Goal: Find contact information: Find contact information

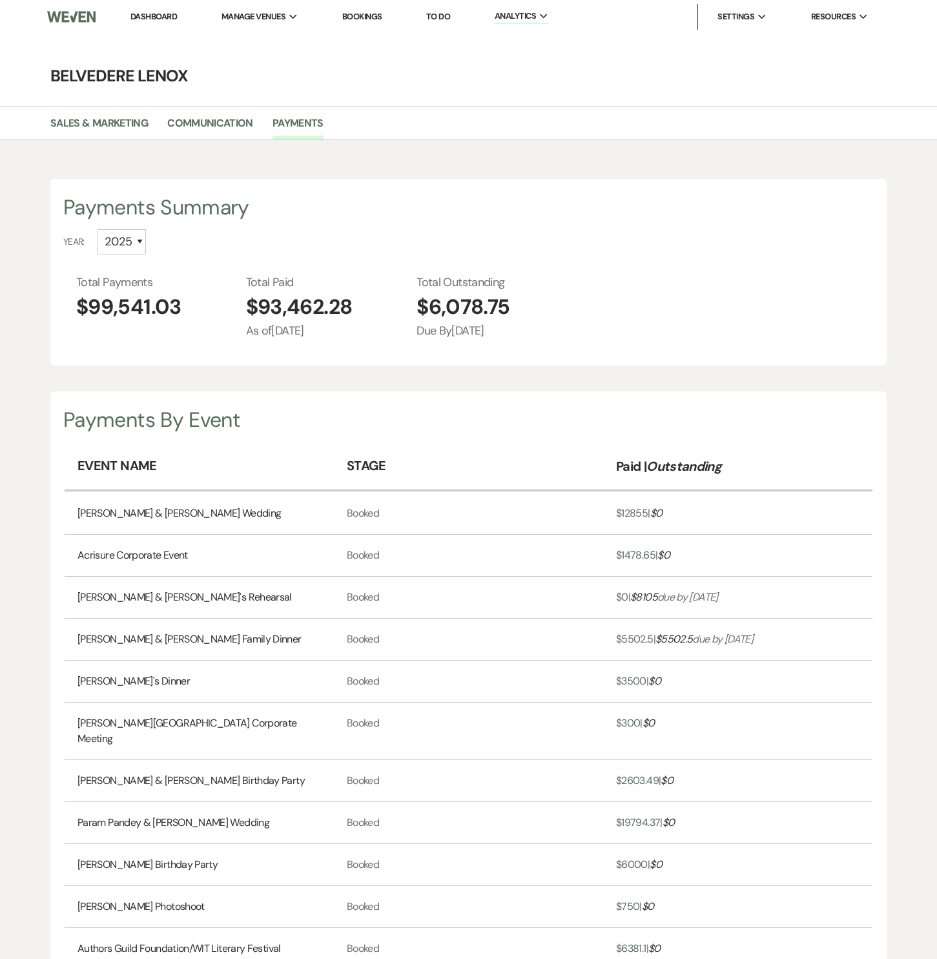
select select "2025"
click at [171, 16] on link "Dashboard" at bounding box center [153, 16] width 47 height 11
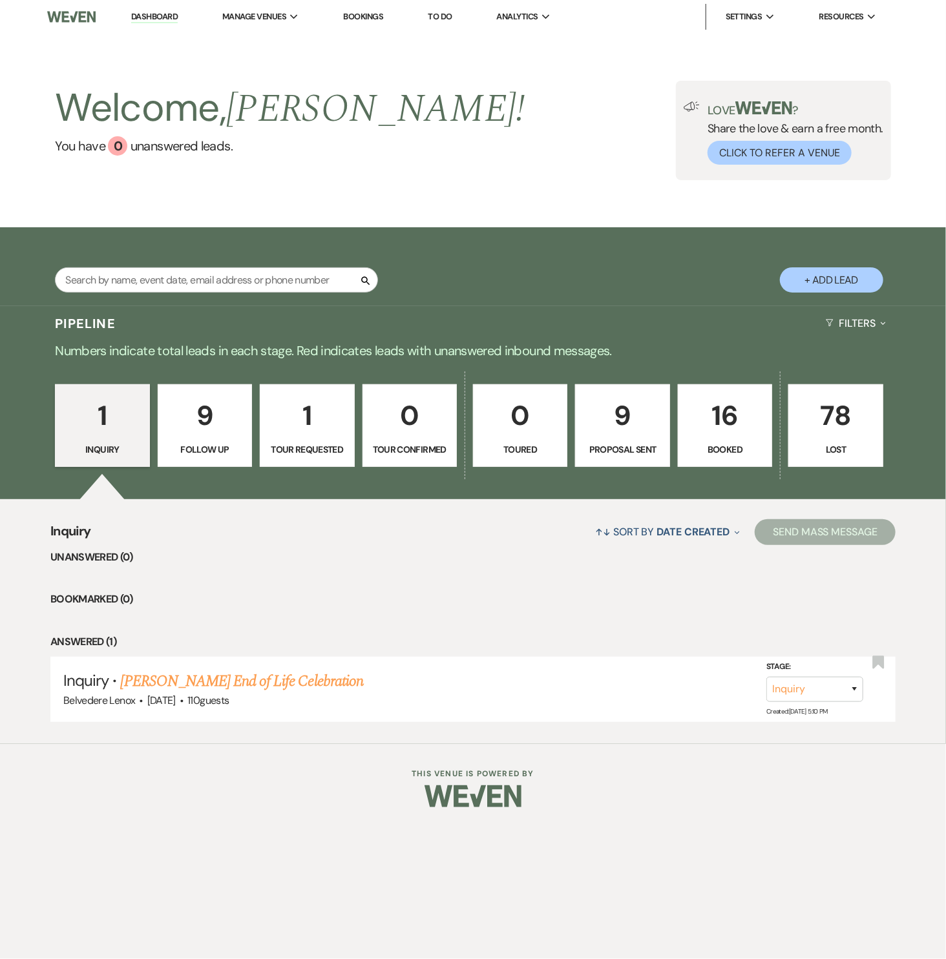
click at [718, 442] on p "Booked" at bounding box center [725, 449] width 78 height 14
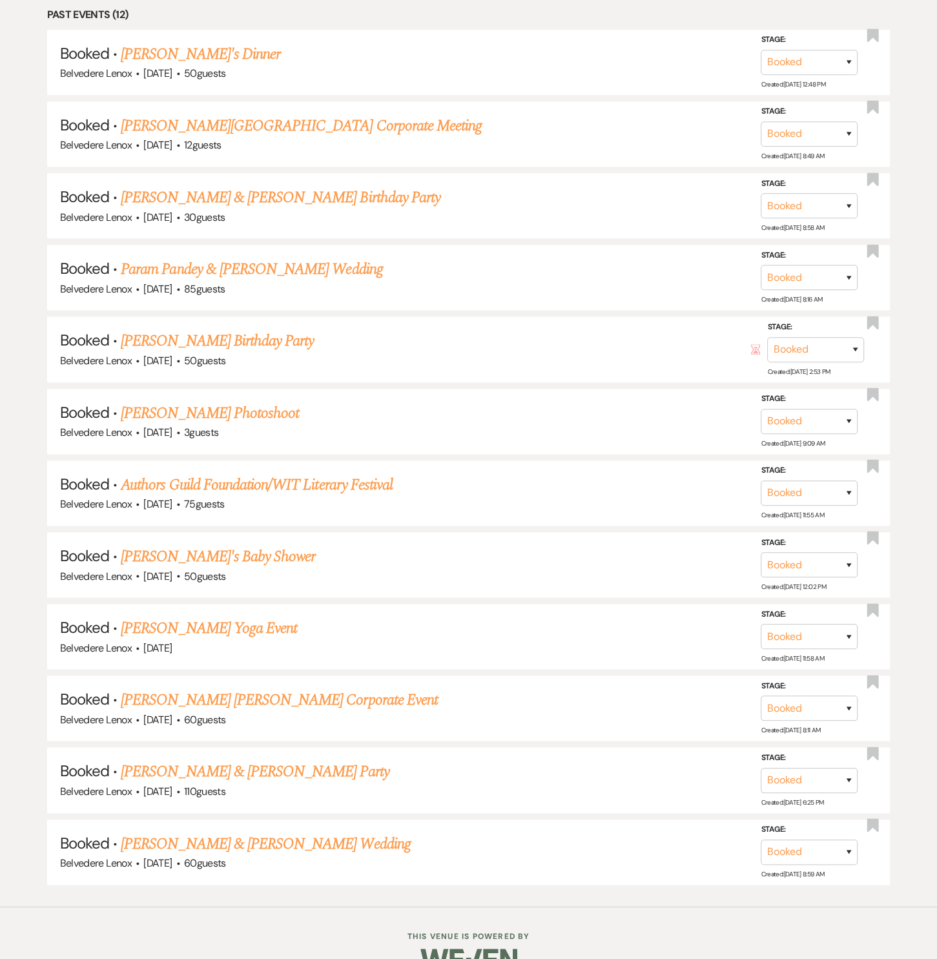
scroll to position [973, 0]
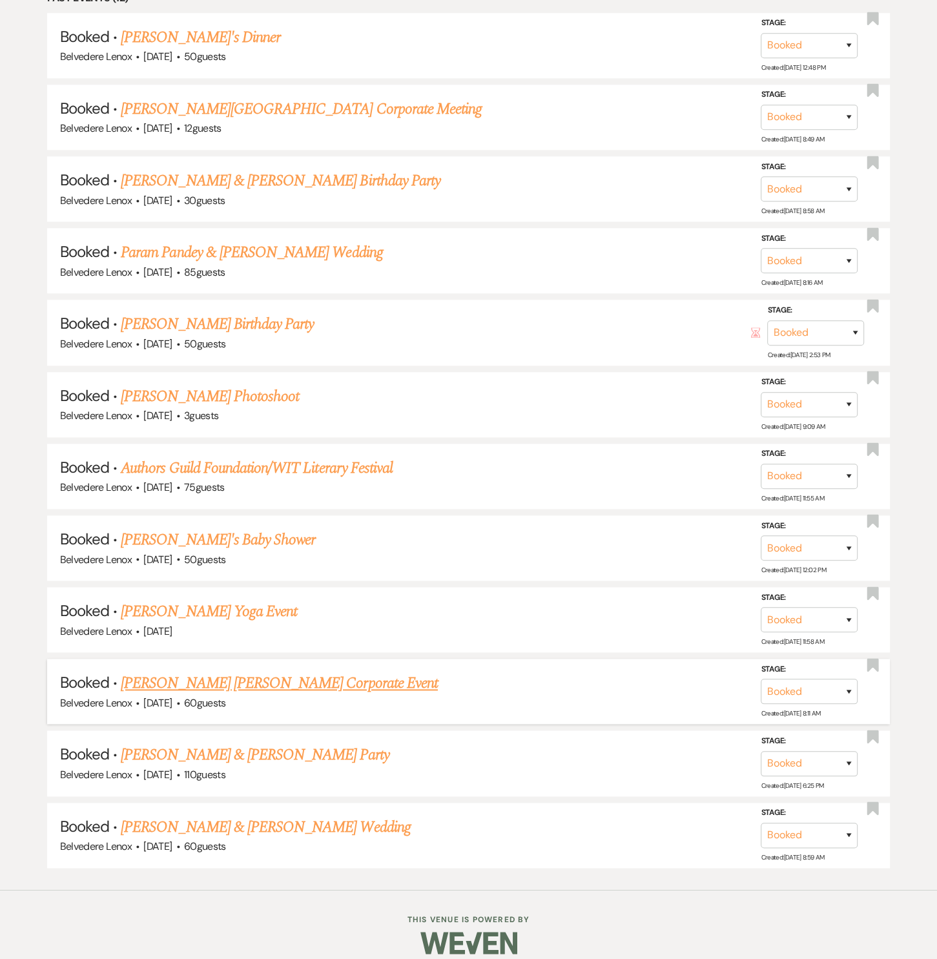
click at [245, 672] on link "[PERSON_NAME] [PERSON_NAME] Corporate Event" at bounding box center [279, 683] width 317 height 23
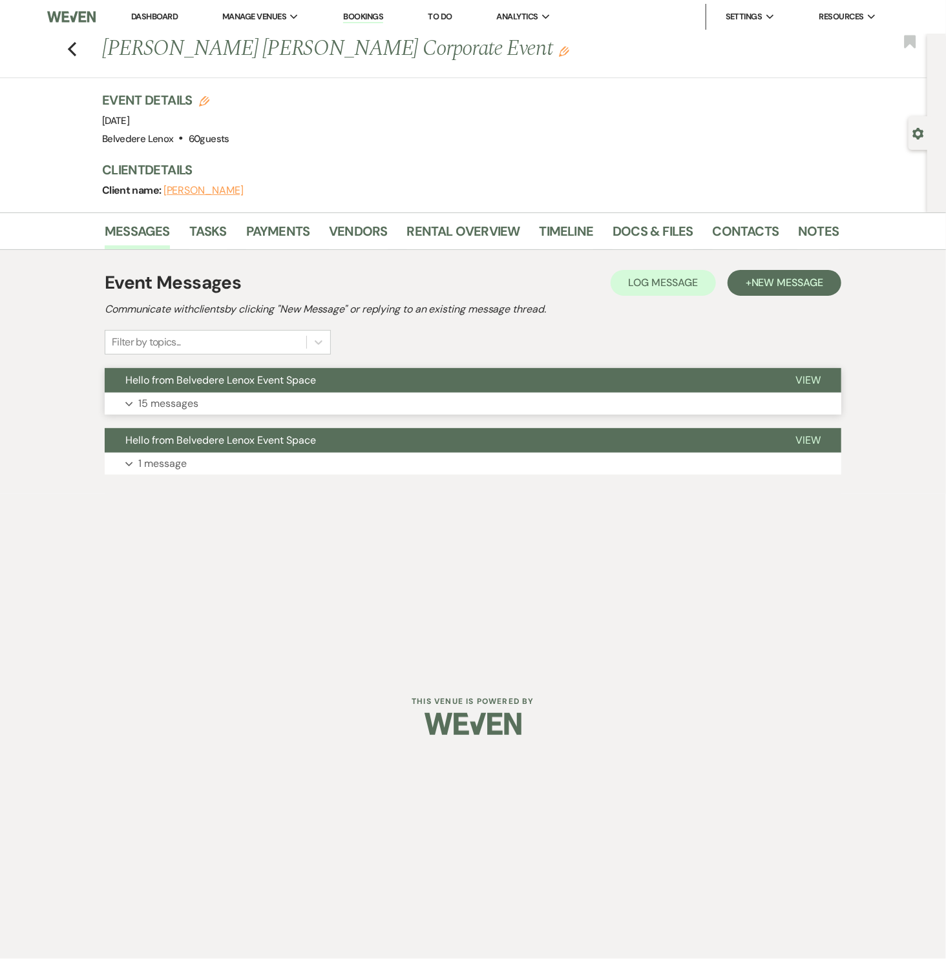
click at [191, 408] on p "15 messages" at bounding box center [168, 403] width 60 height 17
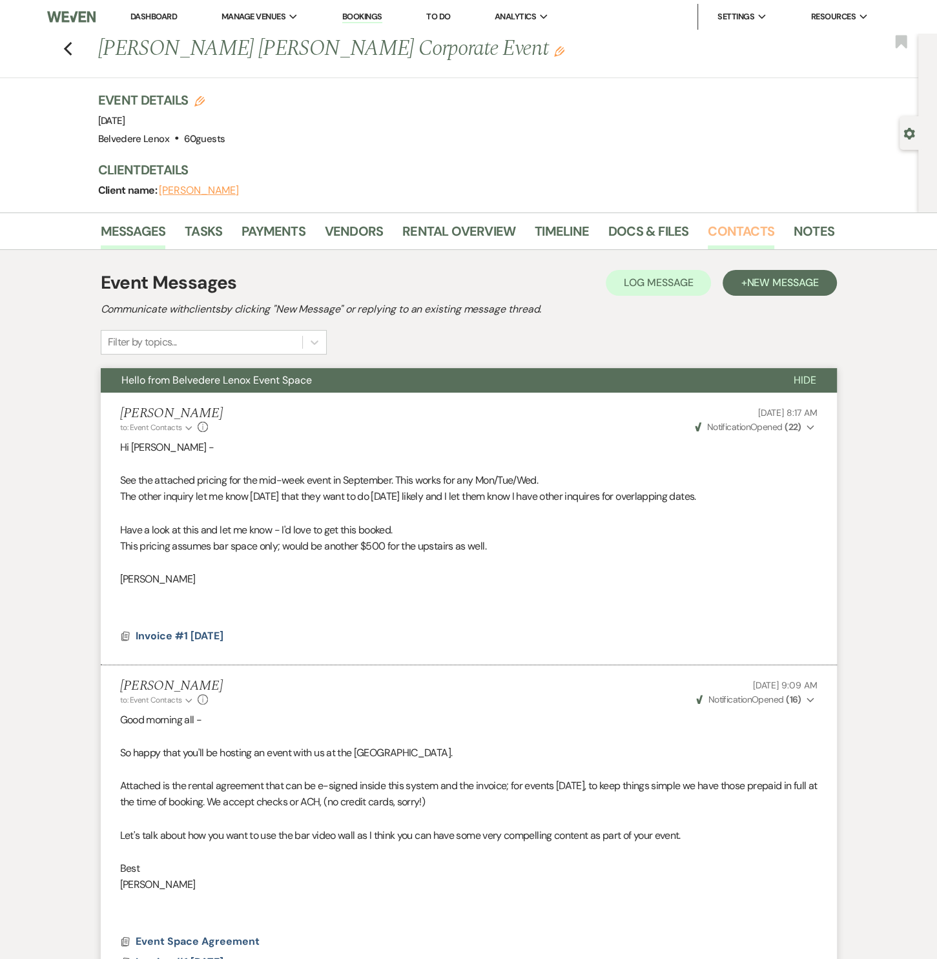
click at [708, 227] on link "Contacts" at bounding box center [741, 235] width 67 height 28
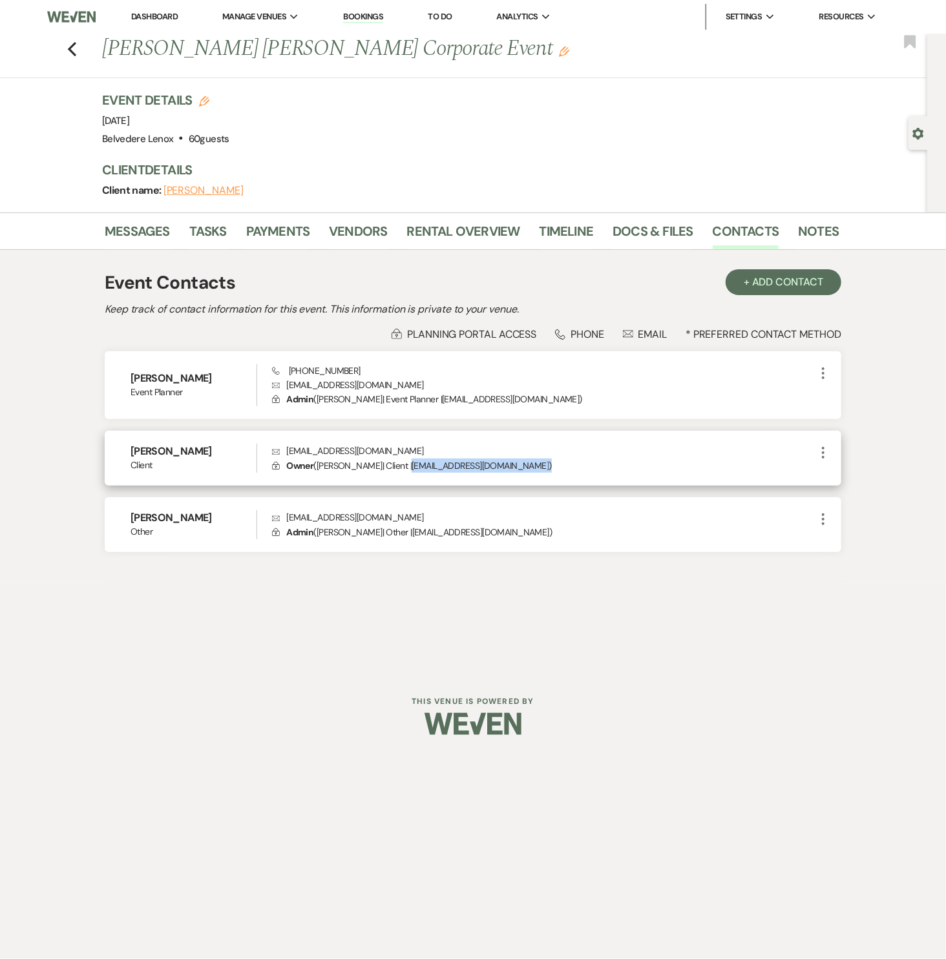
drag, startPoint x: 490, startPoint y: 464, endPoint x: 409, endPoint y: 462, distance: 80.8
click at [409, 462] on p "Lock Owner ( Abigail Horace | Client | abi@casamarcelo.co )" at bounding box center [543, 466] width 543 height 14
copy p "abi@casamarcelo.co )"
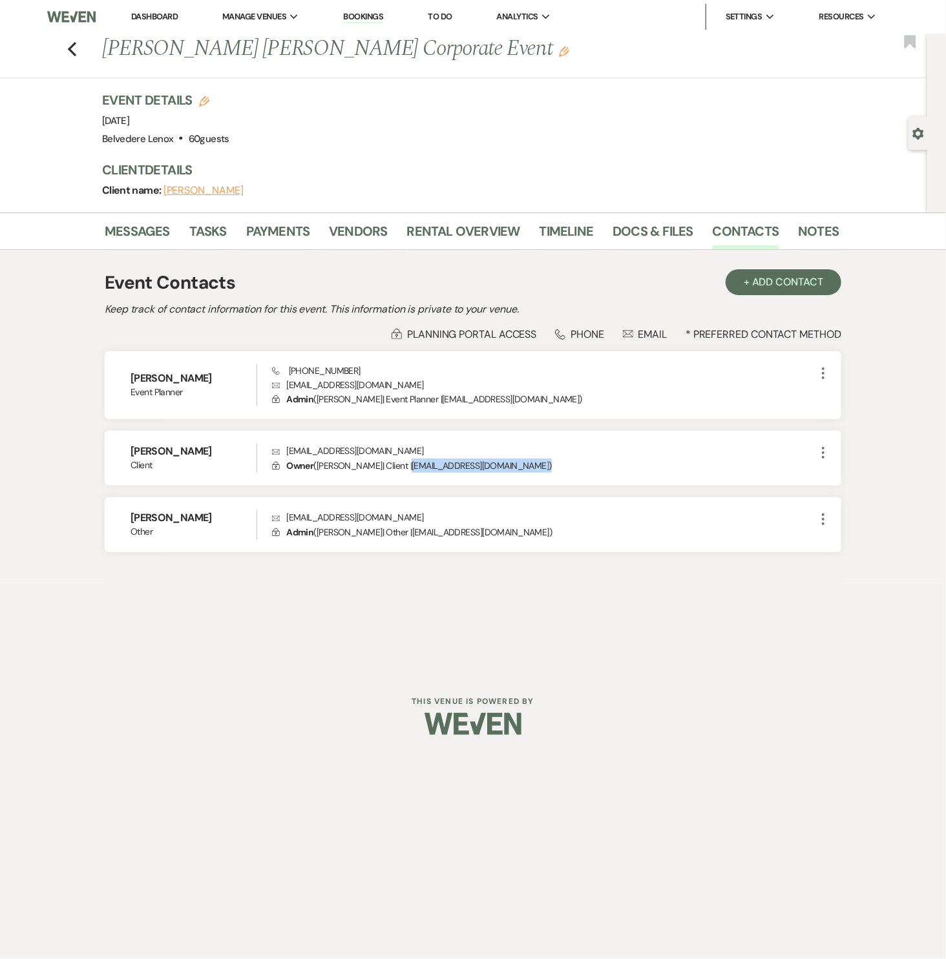
click at [68, 7] on img at bounding box center [71, 16] width 48 height 27
click at [72, 45] on use "button" at bounding box center [72, 49] width 8 height 14
